Goal: Task Accomplishment & Management: Manage account settings

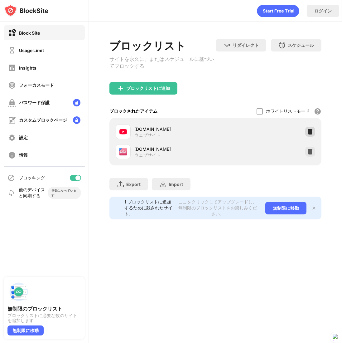
click at [311, 134] on img at bounding box center [310, 132] width 6 height 6
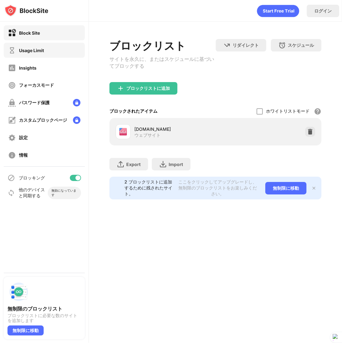
click at [41, 50] on div "Usage Limit" at bounding box center [31, 50] width 25 height 5
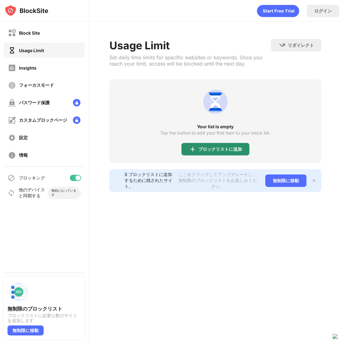
click at [208, 149] on div "ブロックリストに追加" at bounding box center [220, 149] width 44 height 5
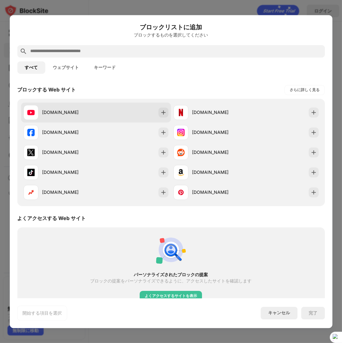
click at [86, 112] on div "[DOMAIN_NAME]" at bounding box center [69, 112] width 54 height 7
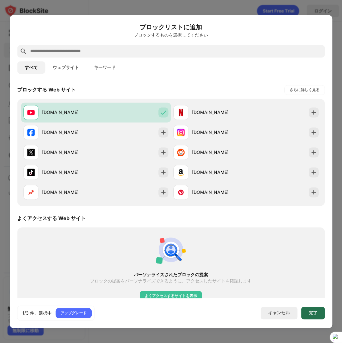
click at [313, 310] on div "完了" at bounding box center [313, 313] width 24 height 12
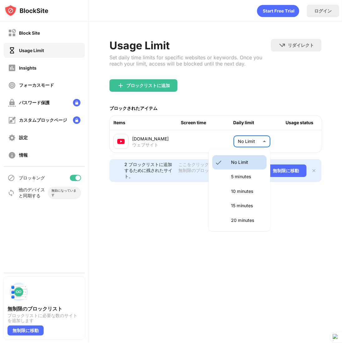
click at [246, 141] on body "Block Site Usage Limit Insights フォーカスモード パスワード保護 カスタムブロックページ 設定 情報 ブロッキング 他のデバイ…" at bounding box center [171, 171] width 342 height 343
click at [245, 188] on p "10 minutes" at bounding box center [247, 191] width 32 height 7
type input "**"
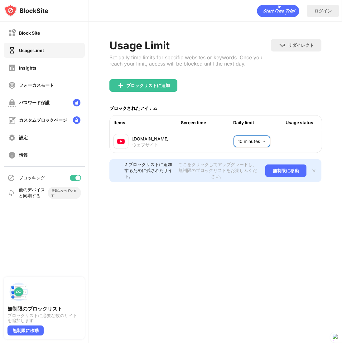
click at [238, 71] on div "Usage Limit Set daily time limits for specific websites or keywords. Once you r…" at bounding box center [190, 59] width 162 height 40
click at [42, 30] on div "Block Site" at bounding box center [44, 32] width 81 height 15
